Goal: Task Accomplishment & Management: Complete application form

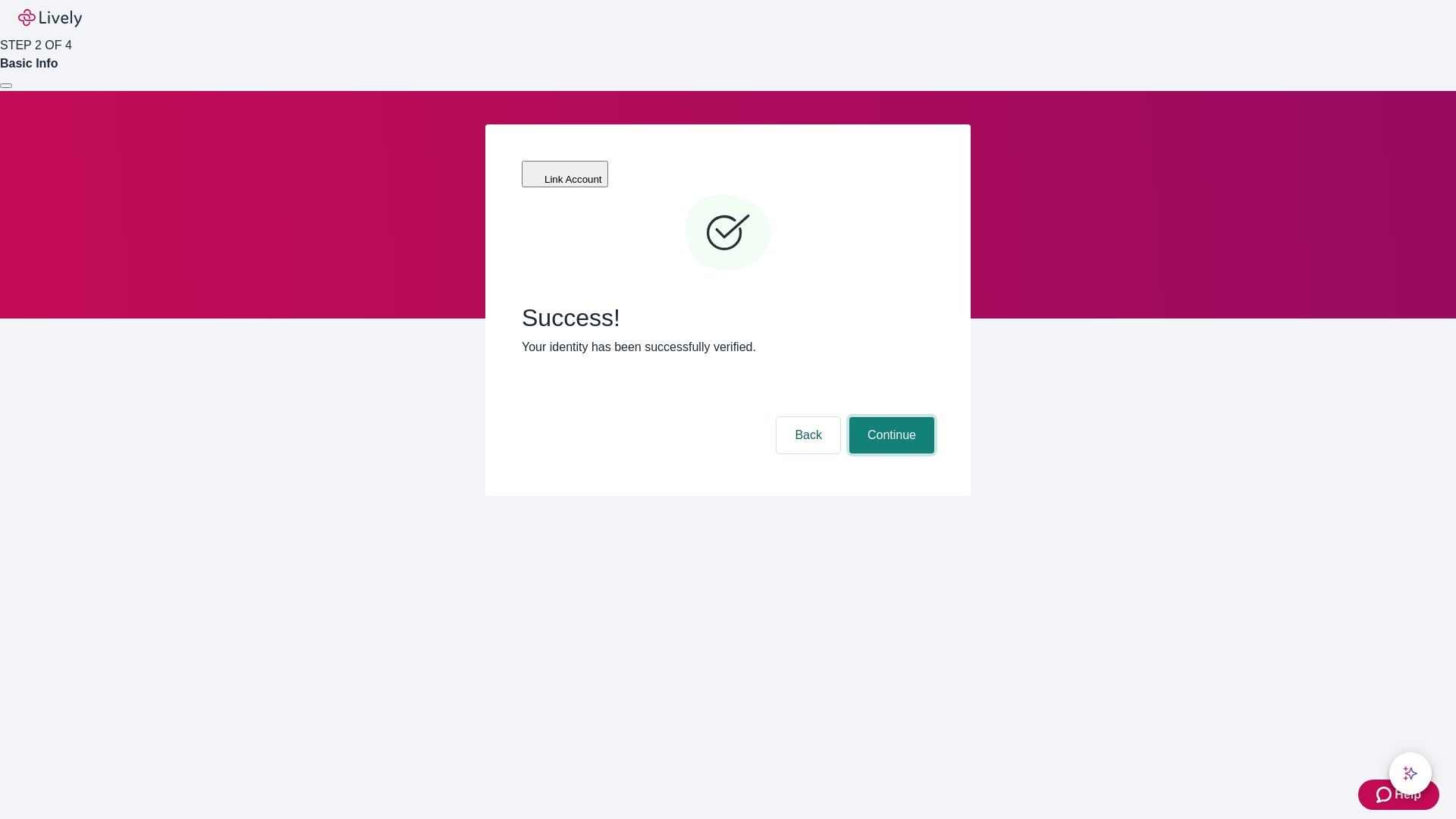
click at [890, 417] on button "Continue" at bounding box center [892, 435] width 85 height 37
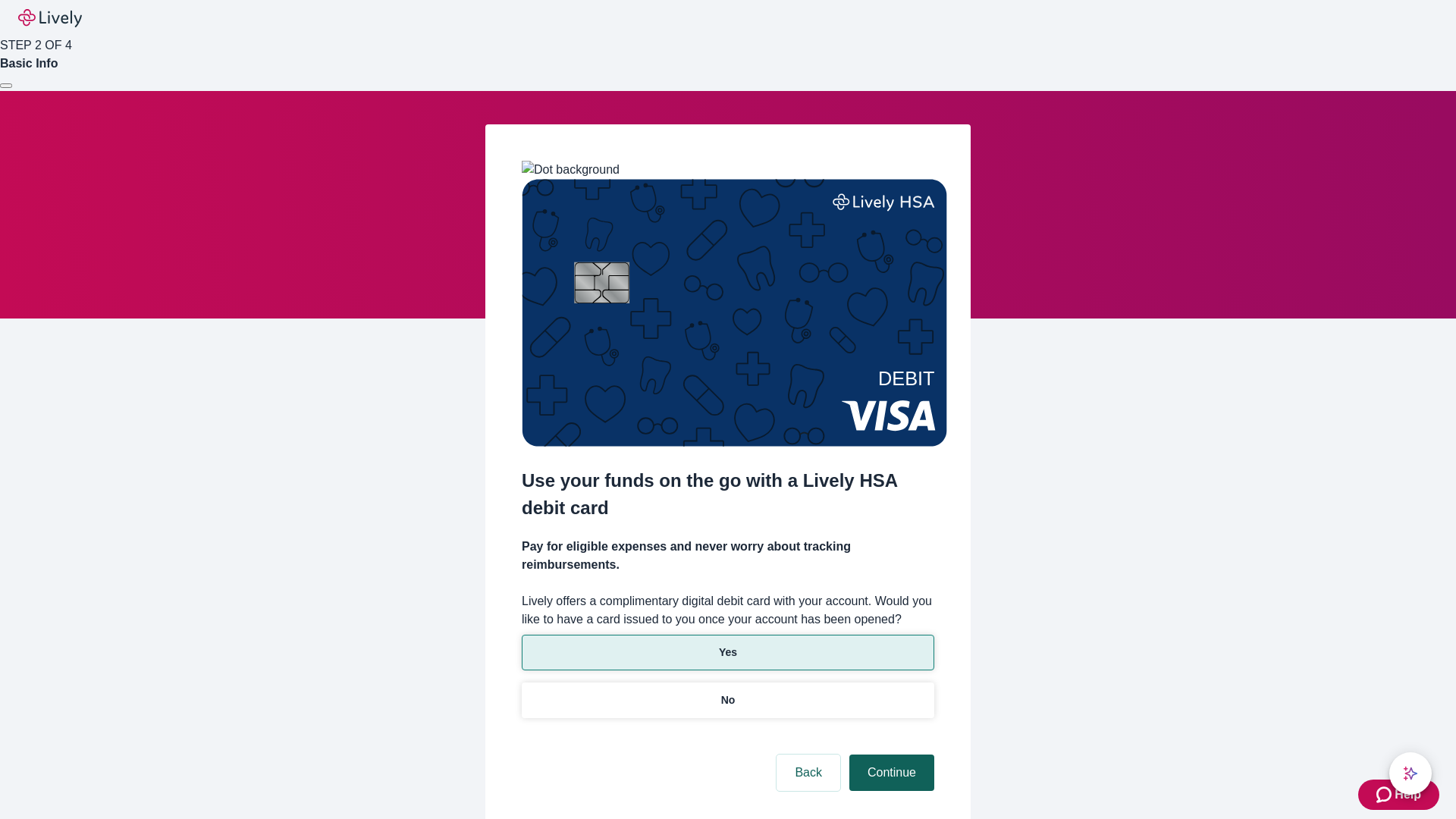
click at [728, 644] on p "Yes" at bounding box center [728, 652] width 18 height 16
click at [890, 755] on button "Continue" at bounding box center [892, 773] width 85 height 37
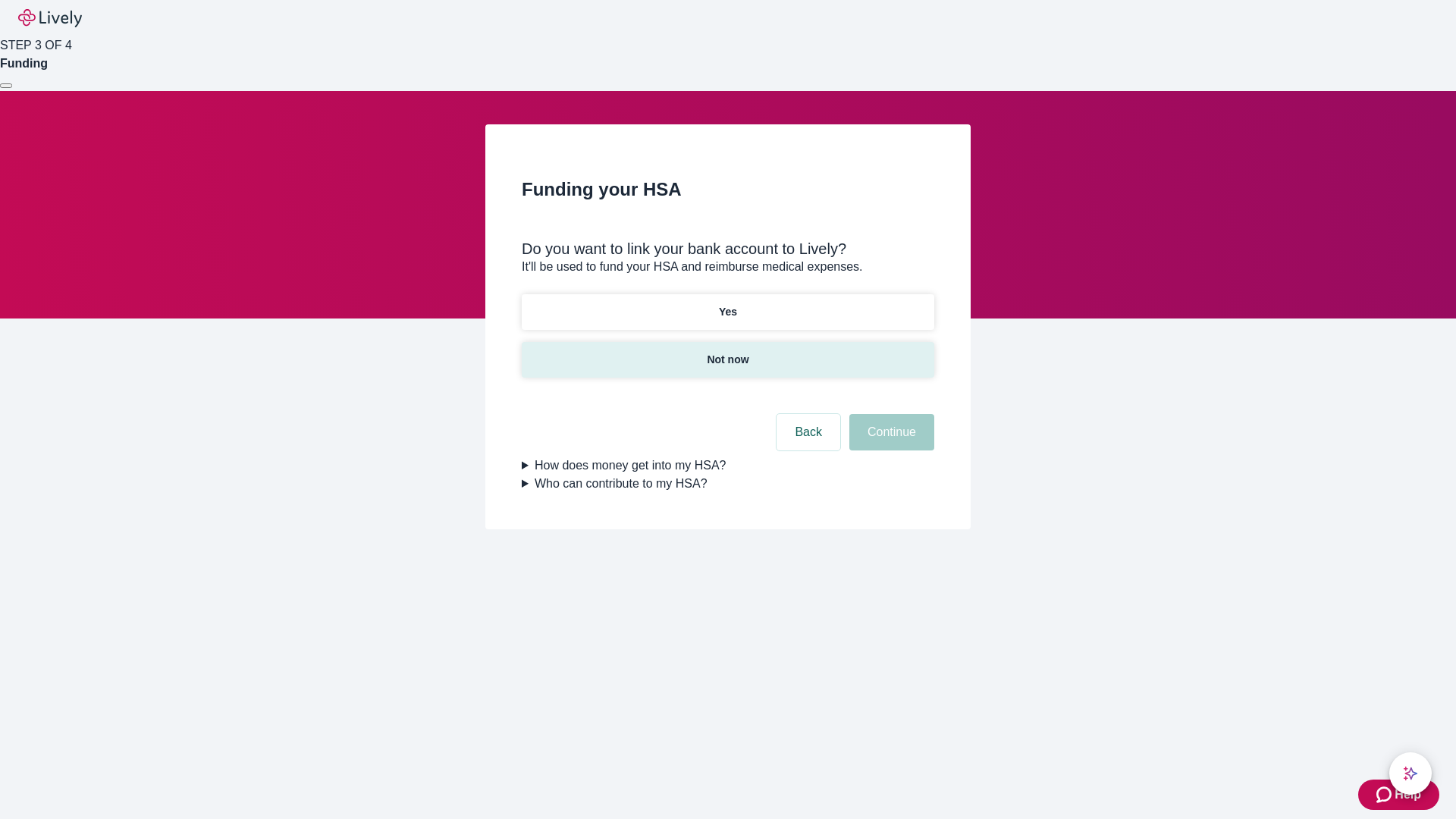
click at [728, 352] on p "Not now" at bounding box center [728, 359] width 42 height 16
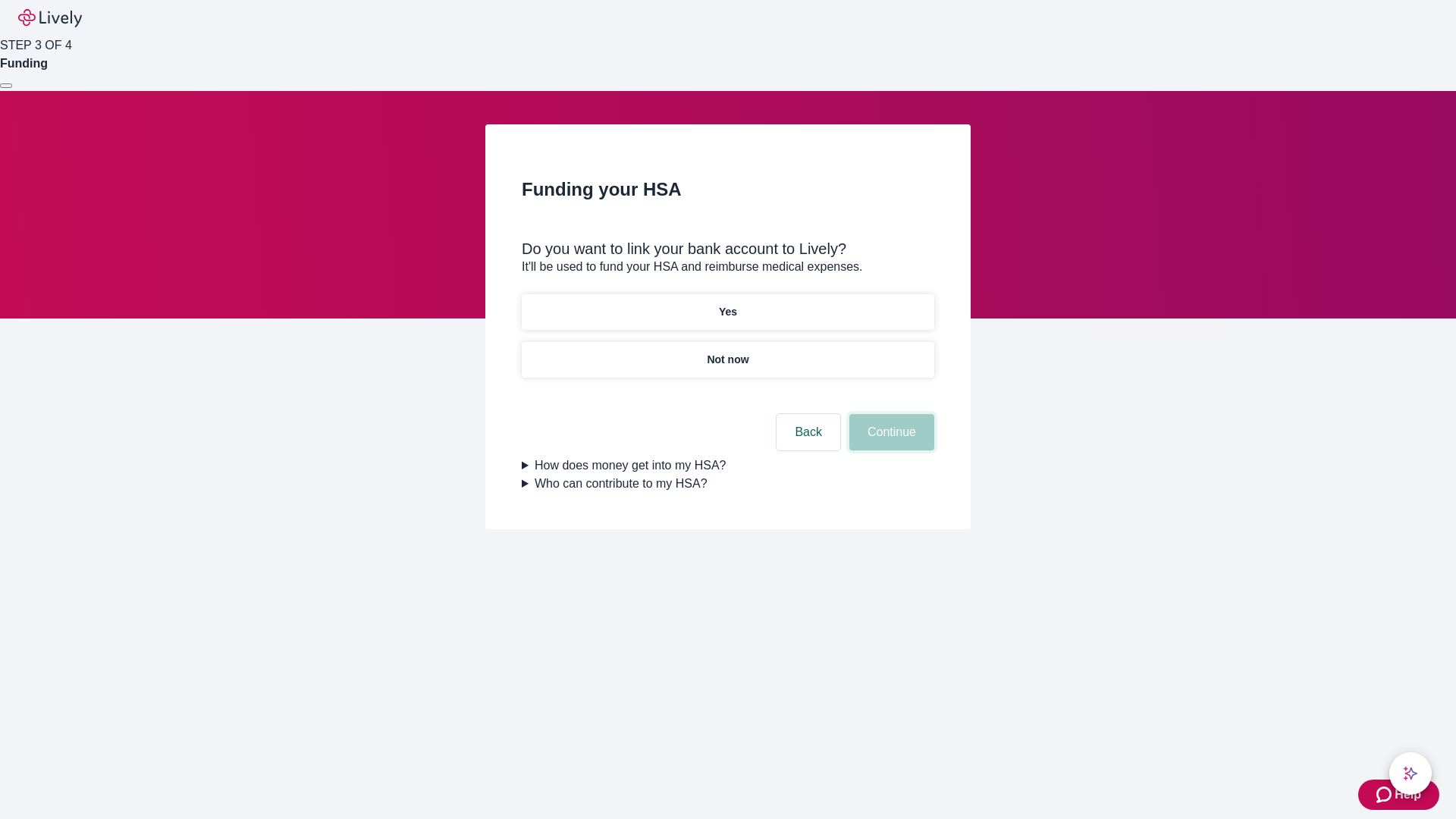
click at [890, 442] on button "Continue" at bounding box center [892, 432] width 85 height 37
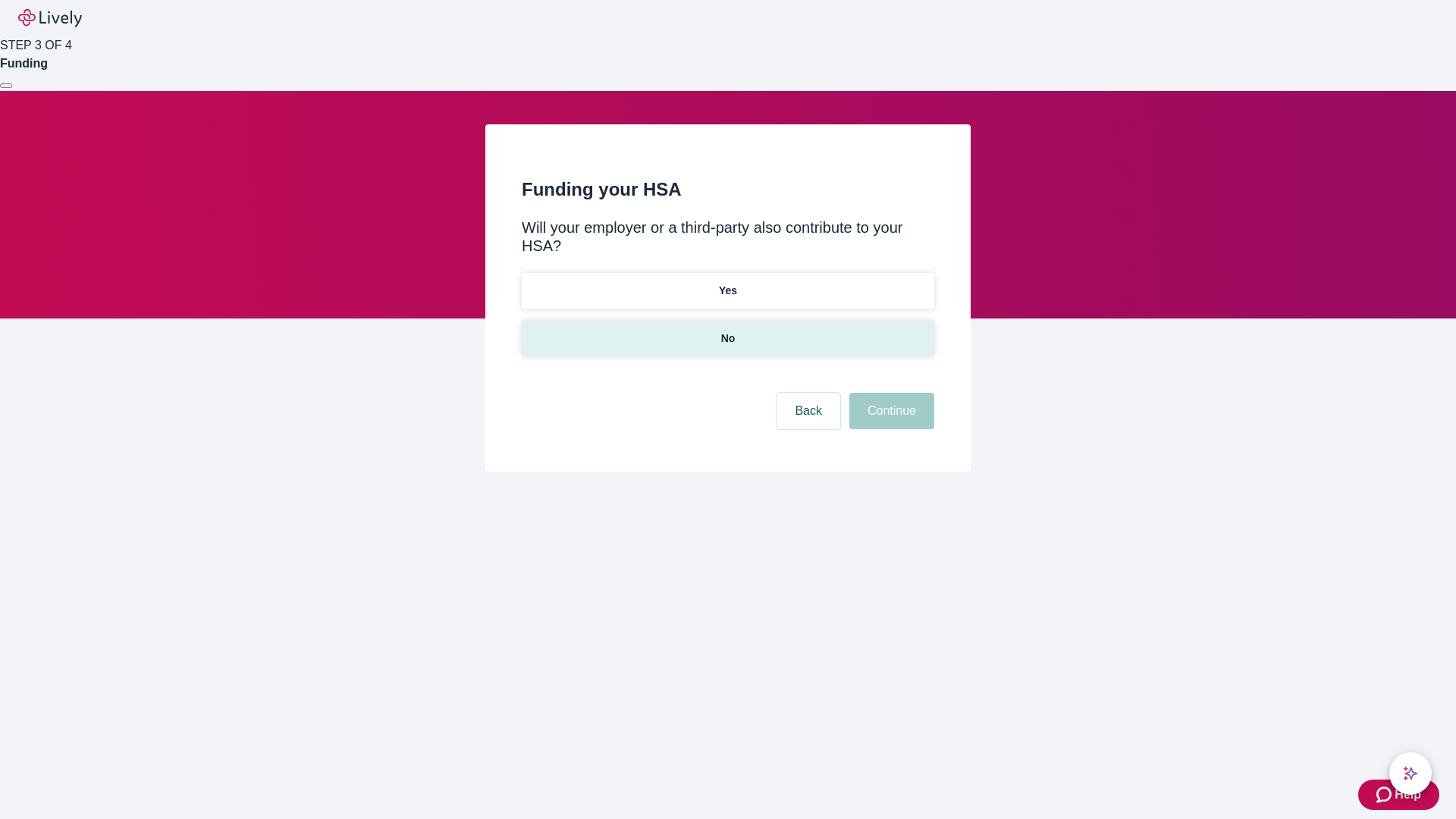
click at [728, 330] on p "No" at bounding box center [728, 338] width 14 height 16
click at [890, 393] on button "Continue" at bounding box center [892, 410] width 85 height 37
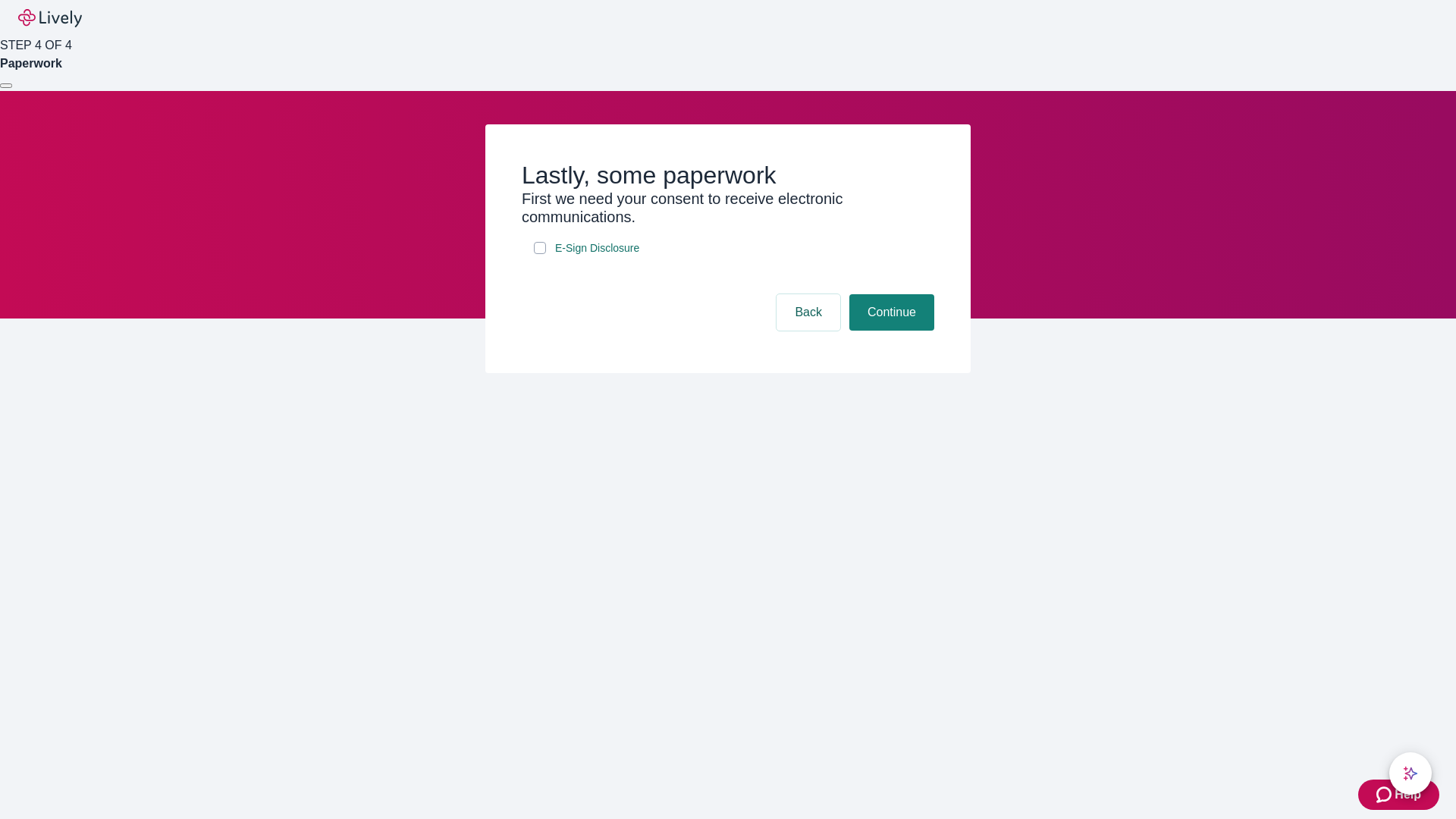
click at [540, 254] on input "E-Sign Disclosure" at bounding box center [540, 247] width 12 height 12
checkbox input "true"
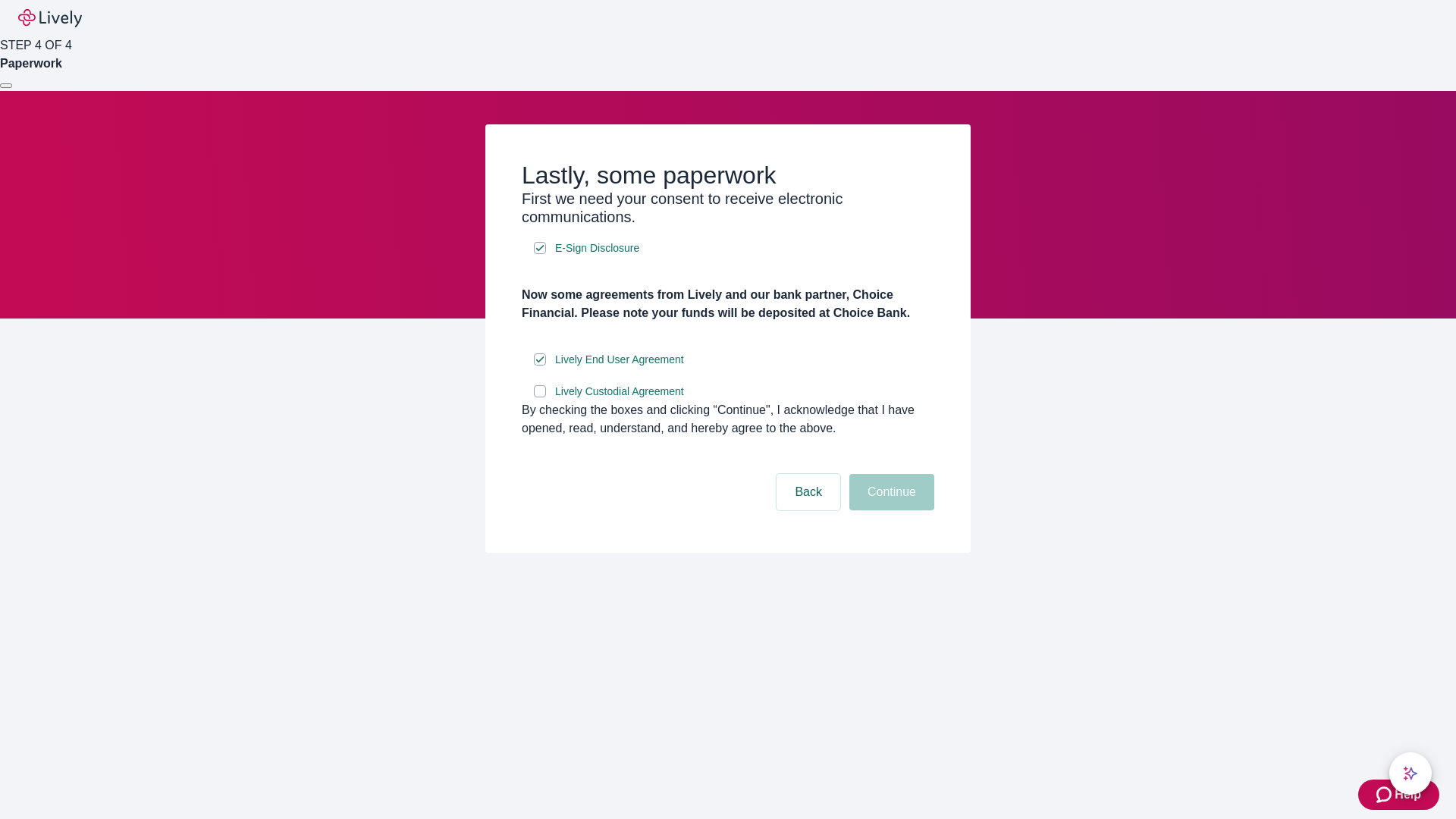
click at [540, 397] on input "Lively Custodial Agreement" at bounding box center [540, 391] width 12 height 12
checkbox input "true"
click at [890, 510] on button "Continue" at bounding box center [892, 492] width 85 height 37
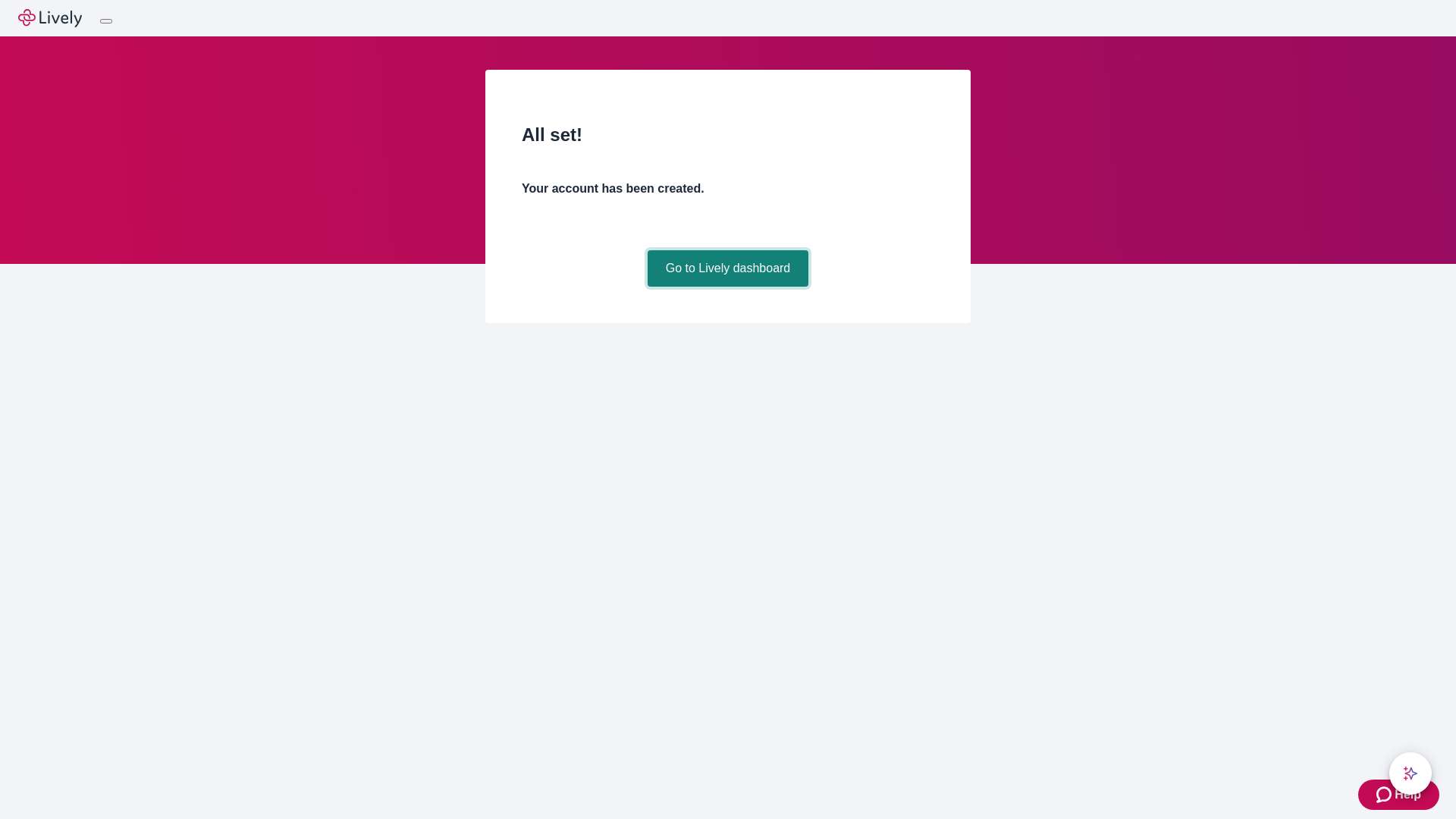
click at [728, 287] on link "Go to Lively dashboard" at bounding box center [728, 268] width 161 height 37
